Goal: Task Accomplishment & Management: Complete application form

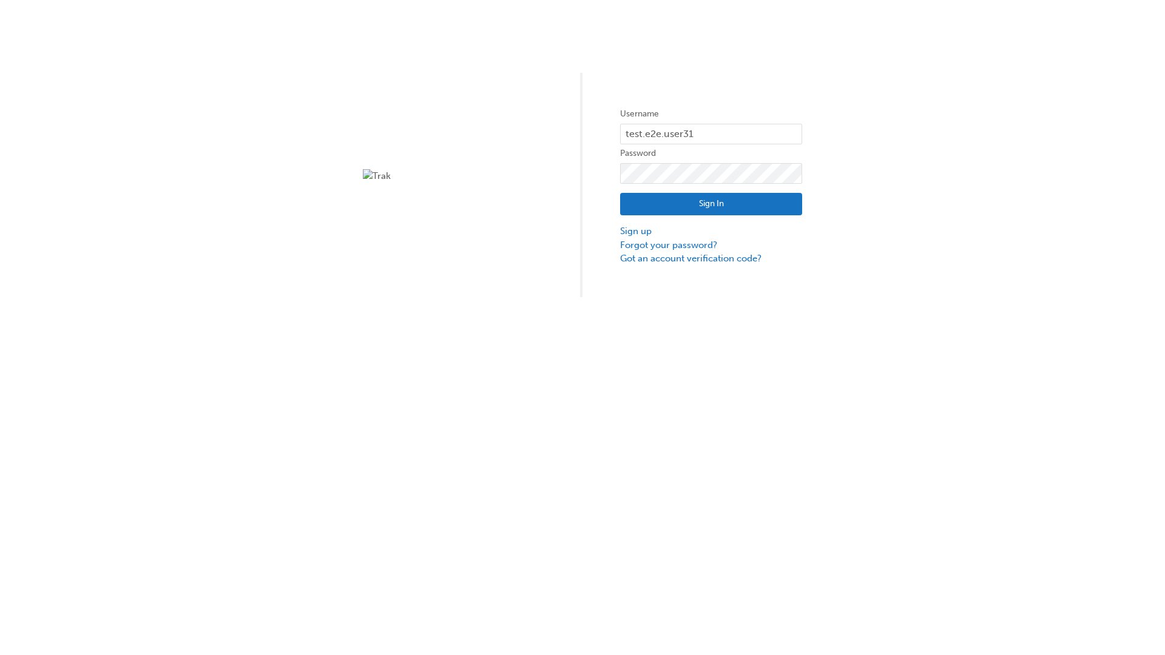
type input "test.e2e.user31"
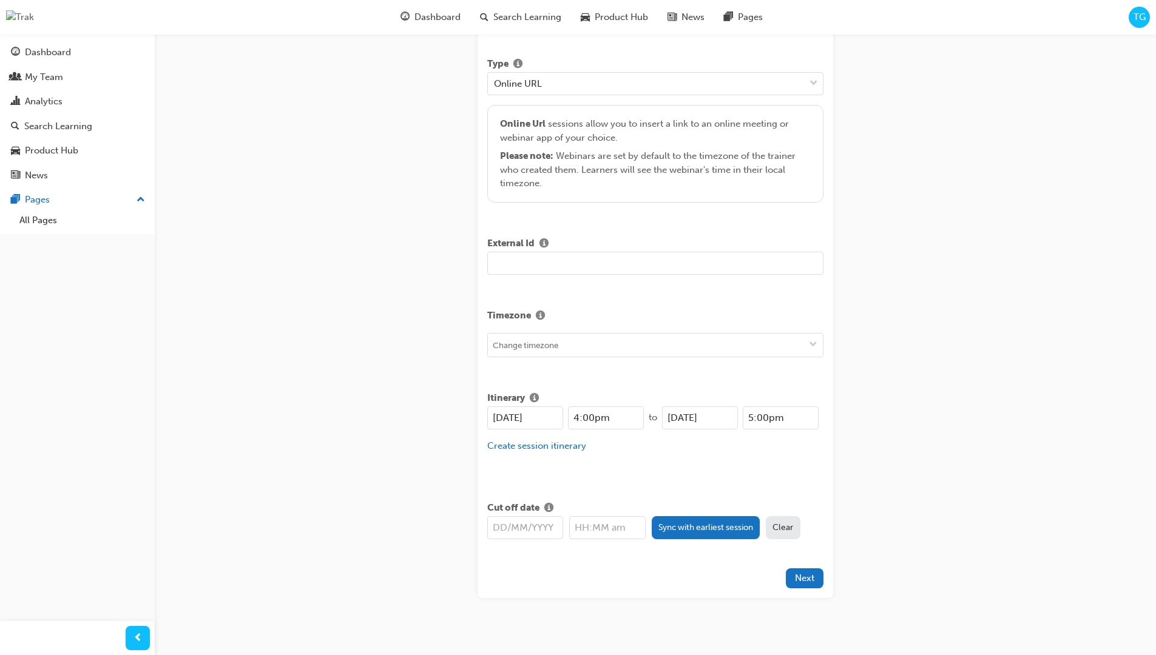
type input "Title for testing purposes"
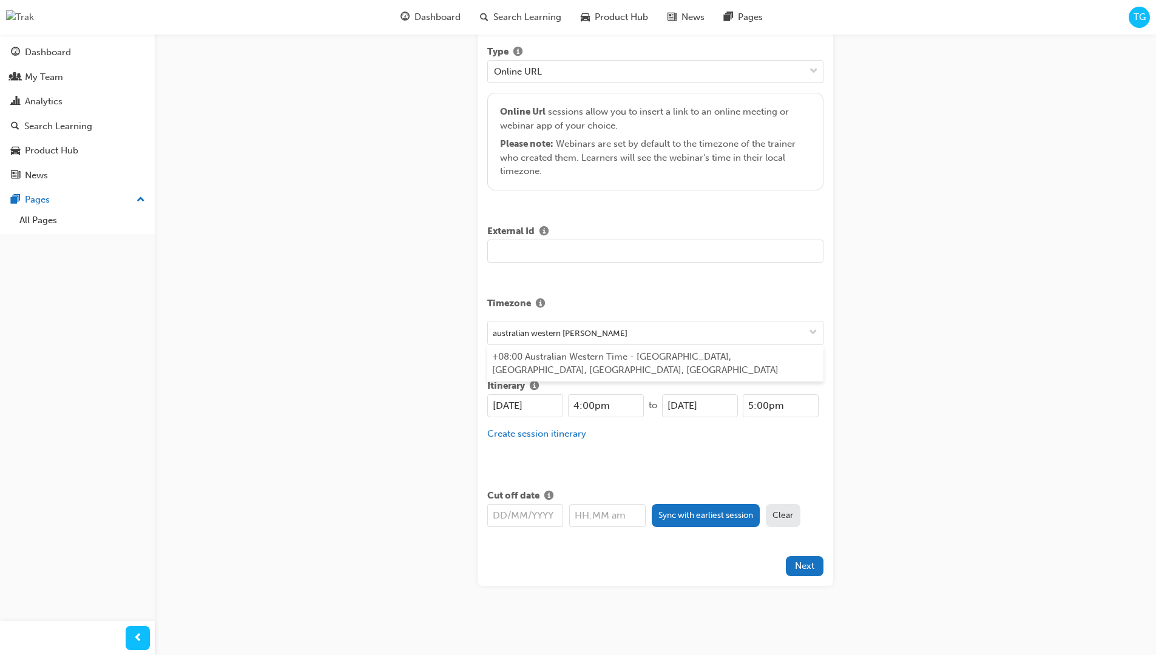
type input "australian western time"
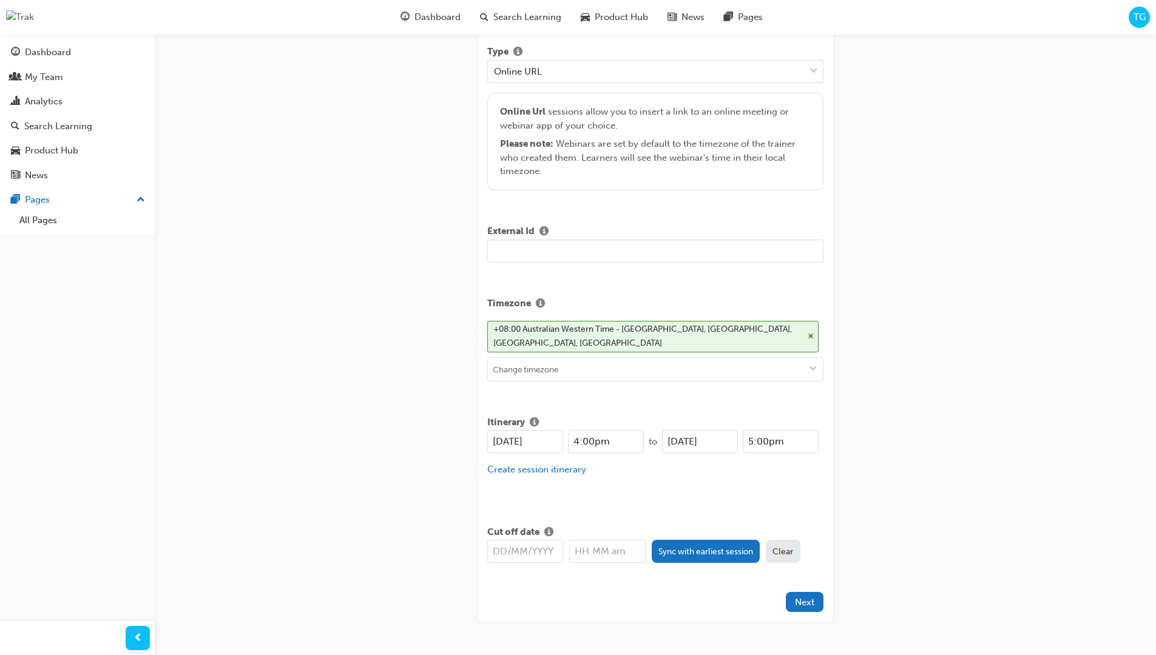
type input "[DATE]"
type input "4:00pm"
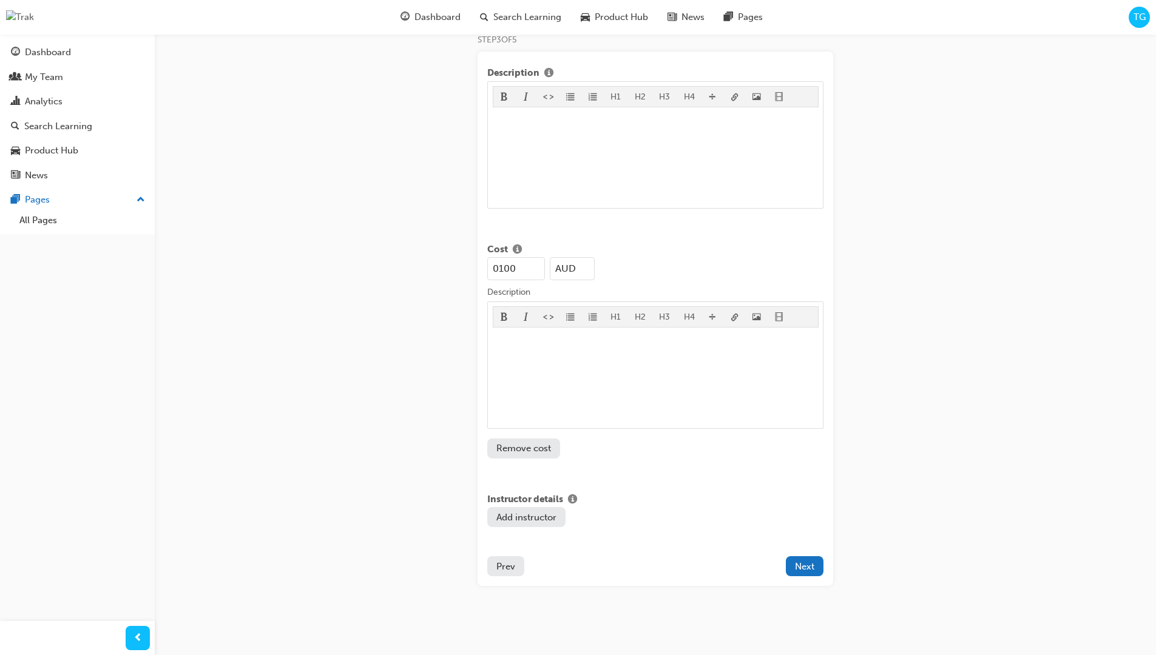
type input "100"
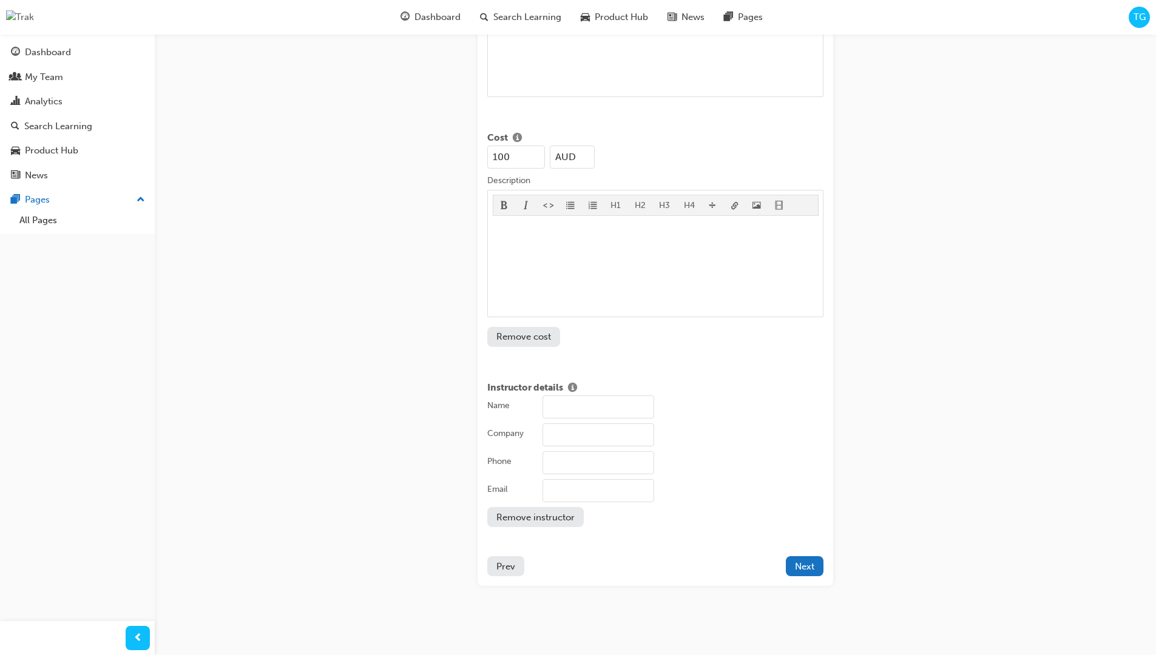
type input "John Doe"
type input "Test corporation"
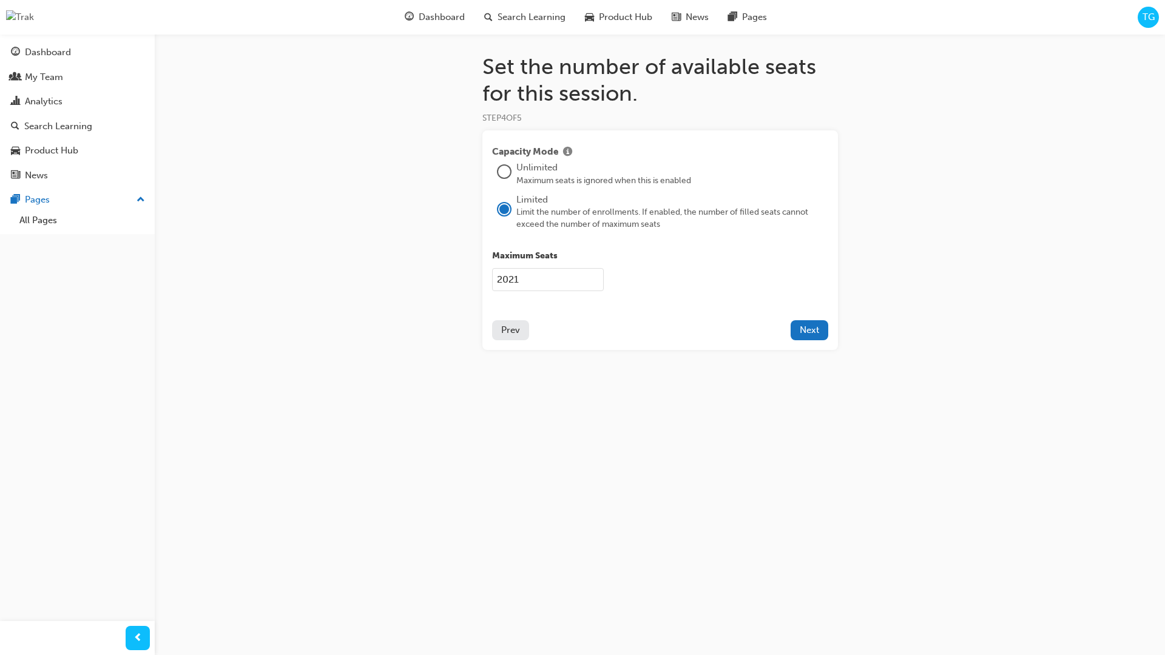
type input "2021"
